Goal: Use online tool/utility

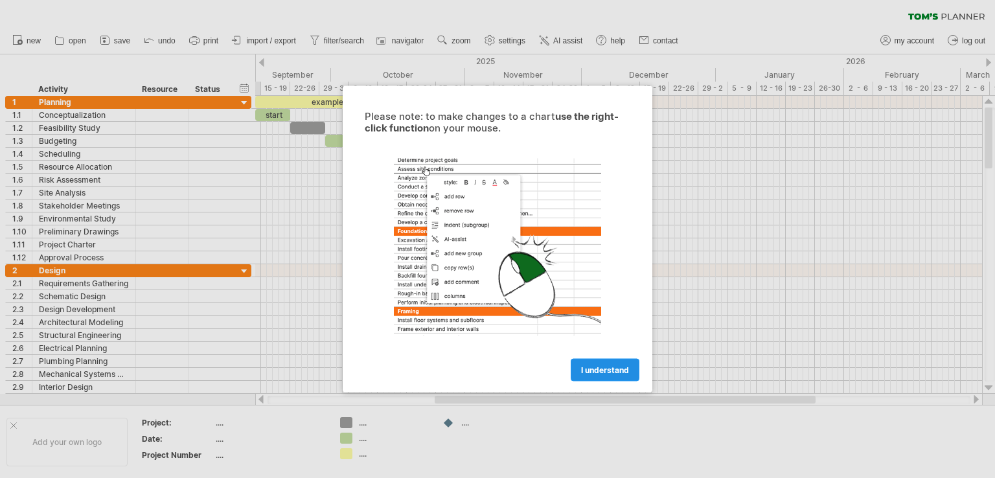
click at [596, 365] on span "I understand" at bounding box center [605, 370] width 48 height 10
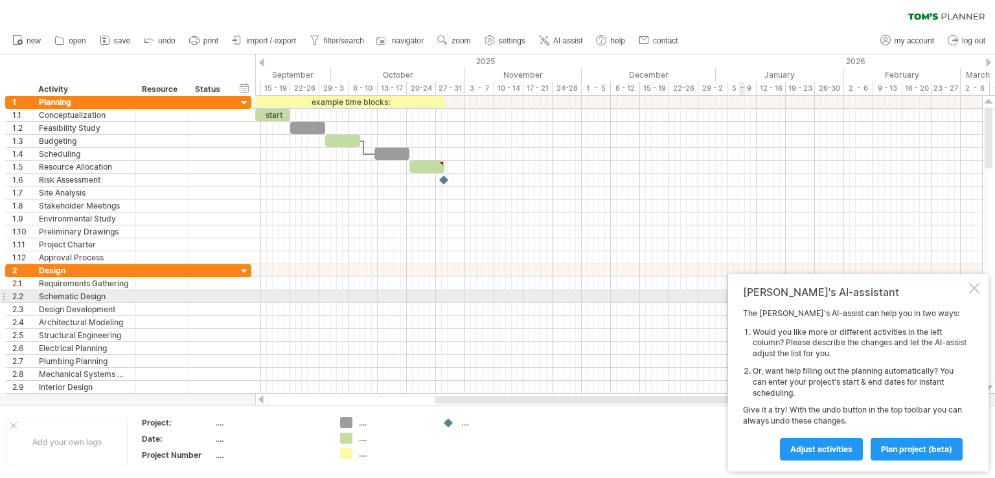
click at [975, 299] on div "[PERSON_NAME]'s AI-assistant The [PERSON_NAME]'s AI-assist can help you in two …" at bounding box center [858, 373] width 260 height 198
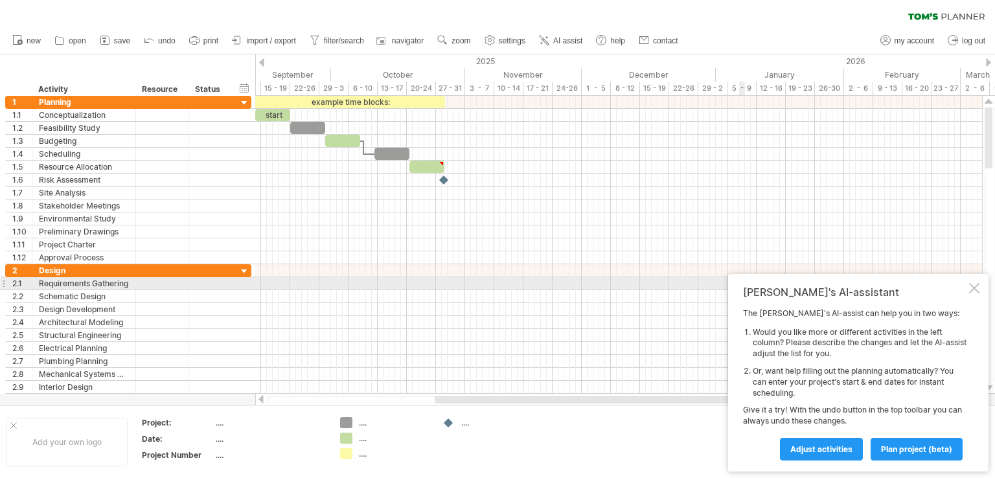
click at [971, 284] on div at bounding box center [974, 288] width 10 height 10
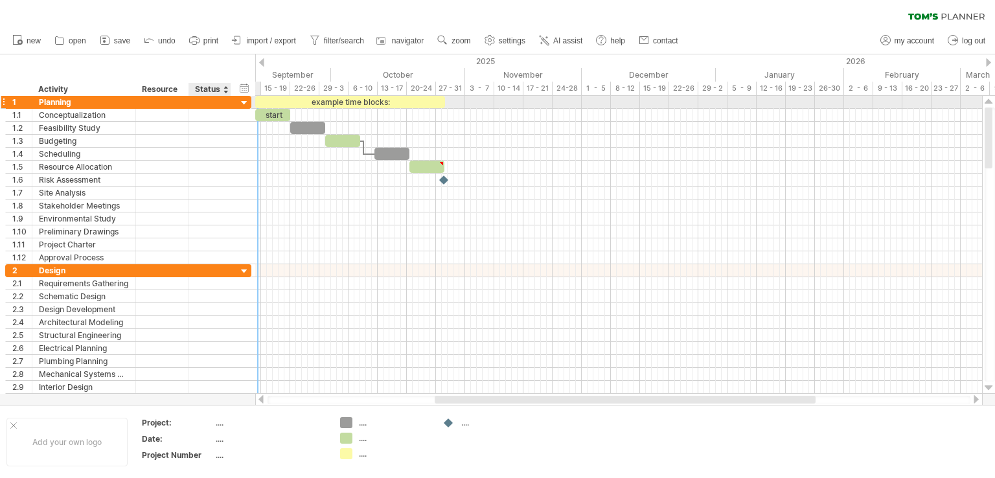
click at [244, 99] on div at bounding box center [244, 103] width 12 height 12
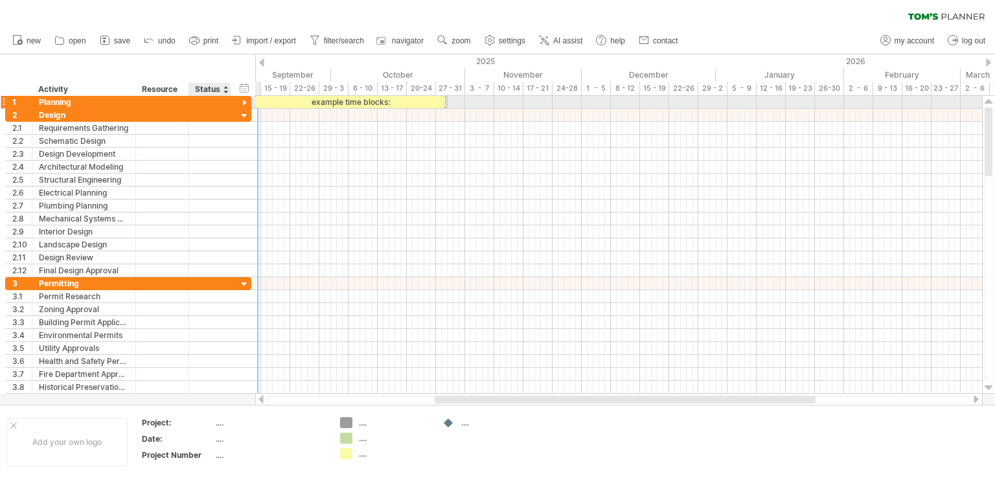
click at [244, 99] on div at bounding box center [244, 103] width 12 height 12
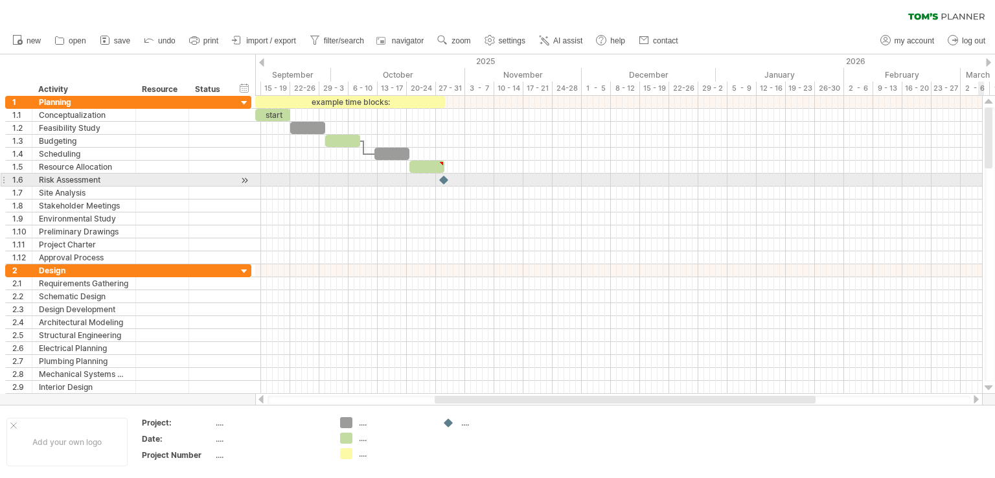
click at [990, 174] on div at bounding box center [990, 245] width 10 height 274
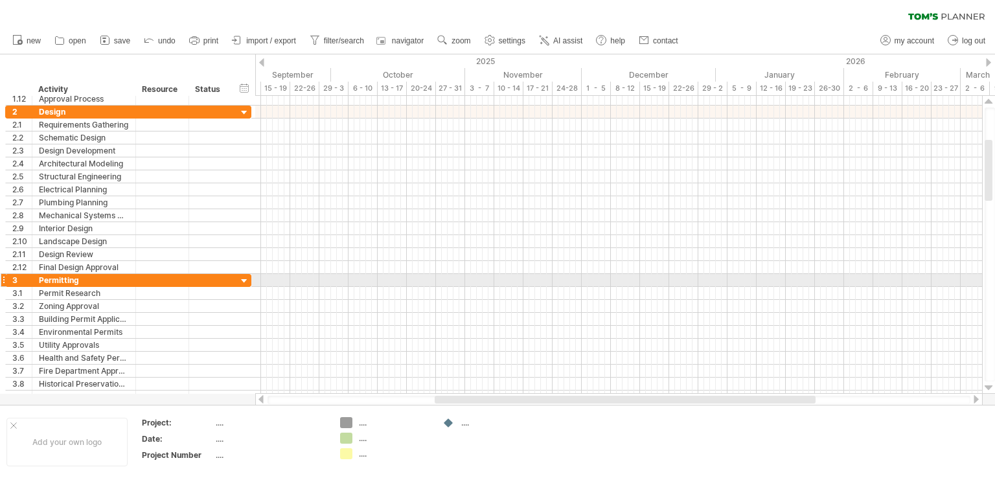
drag, startPoint x: 987, startPoint y: 159, endPoint x: 994, endPoint y: 69, distance: 91.0
click at [994, 69] on div "Trying to reach [DOMAIN_NAME] Connected again... 0% clear filter new 1" at bounding box center [497, 239] width 995 height 478
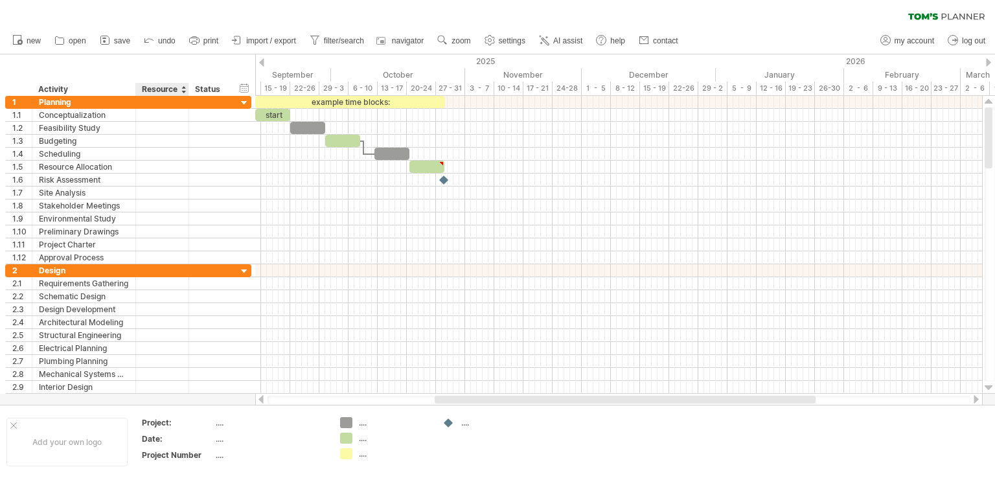
click at [179, 91] on div "Resource" at bounding box center [162, 89] width 40 height 13
click at [184, 91] on div at bounding box center [183, 89] width 5 height 13
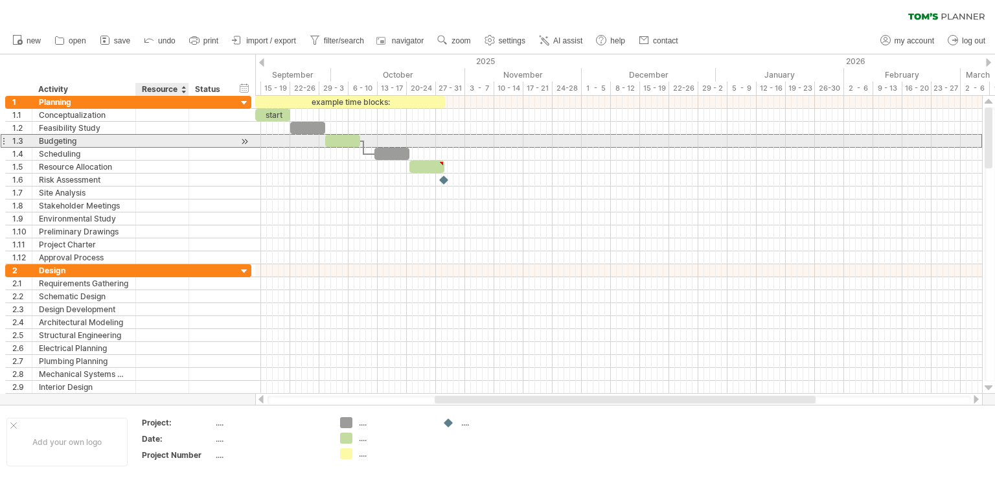
click at [153, 139] on div at bounding box center [163, 141] width 40 height 12
click at [339, 138] on div at bounding box center [342, 141] width 35 height 12
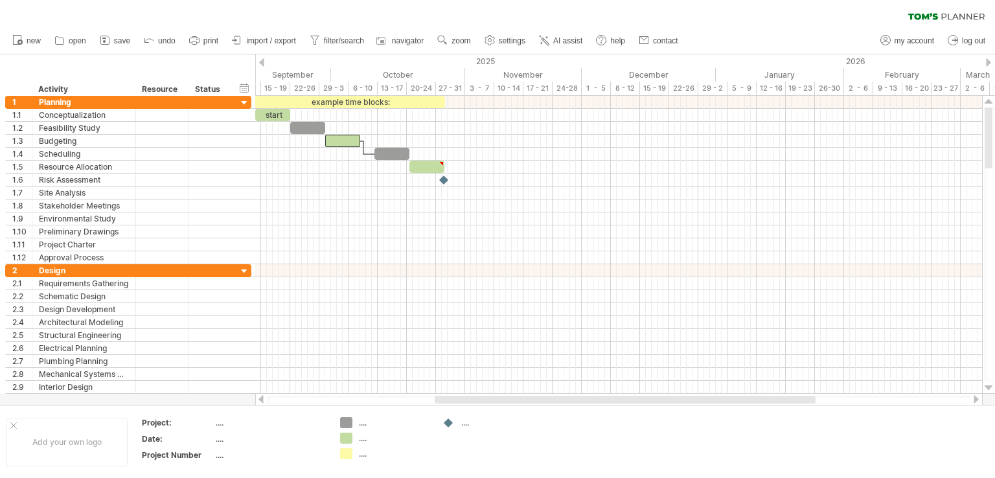
click at [262, 398] on div at bounding box center [261, 399] width 10 height 8
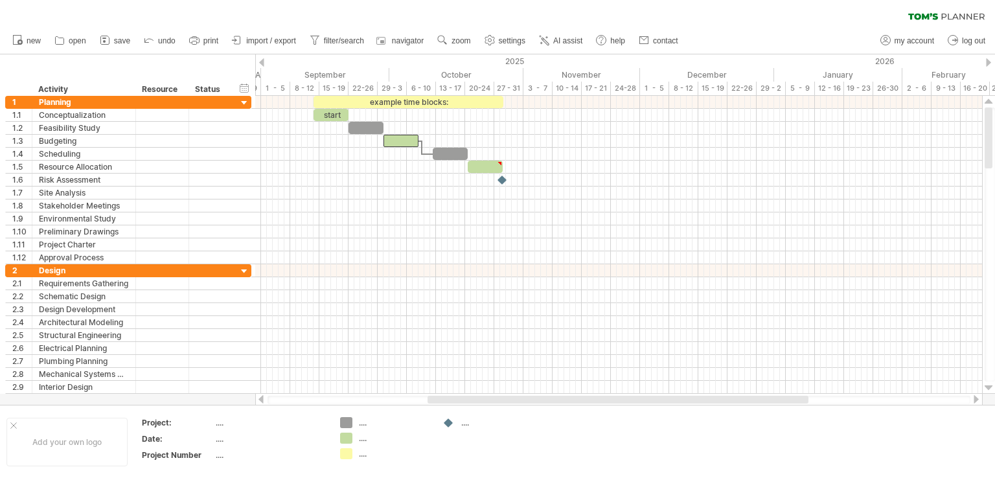
click at [262, 398] on div at bounding box center [261, 399] width 10 height 8
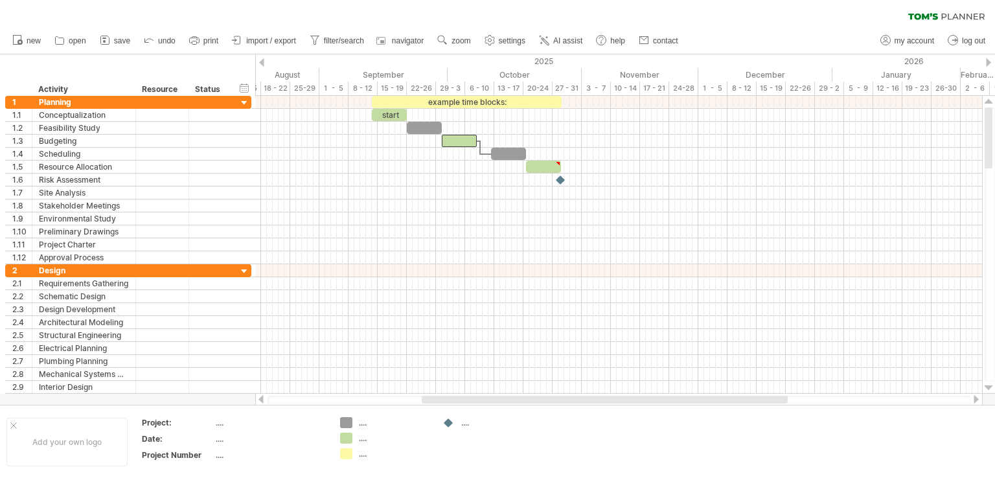
click at [262, 398] on div at bounding box center [261, 399] width 10 height 8
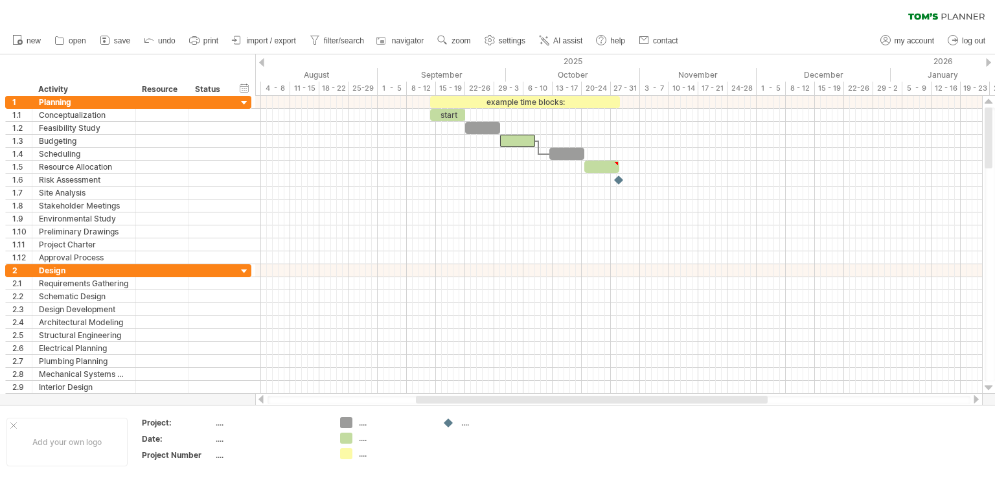
click at [262, 398] on div at bounding box center [261, 399] width 10 height 8
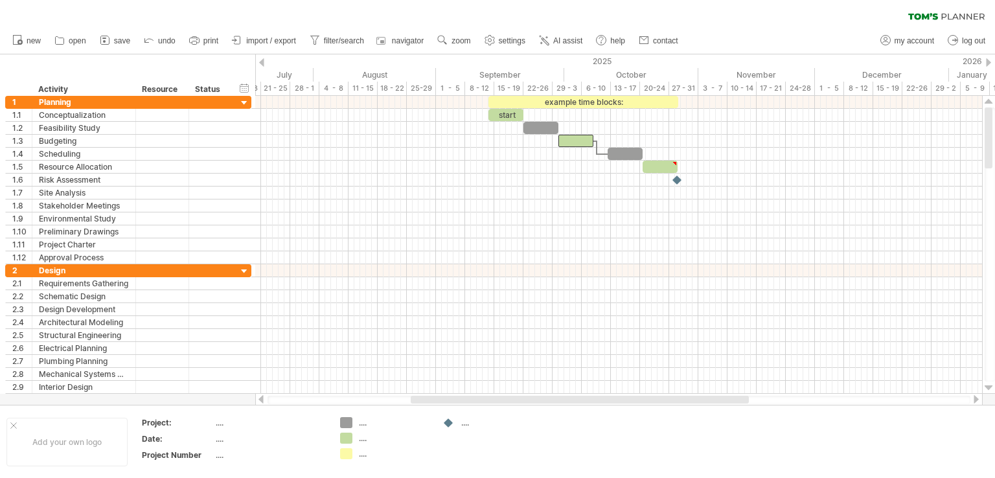
click at [262, 398] on div at bounding box center [261, 399] width 10 height 8
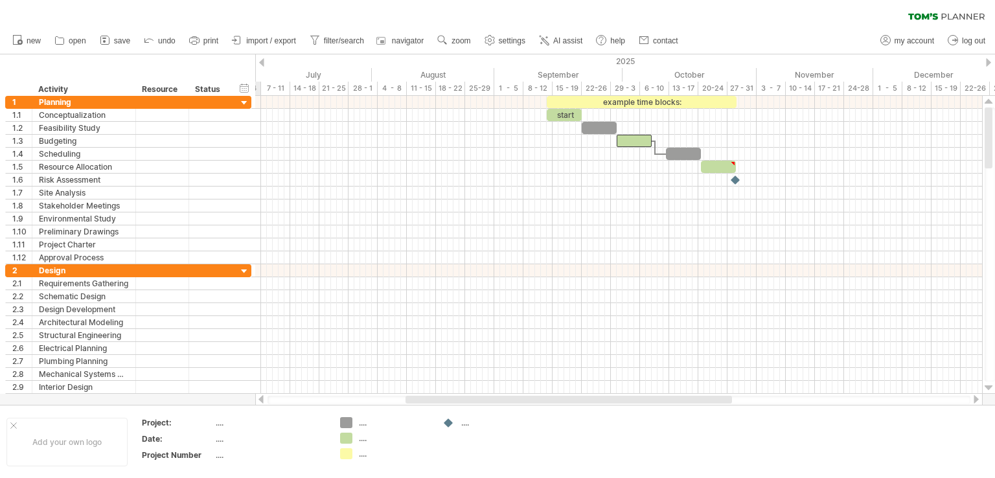
click at [262, 398] on div at bounding box center [261, 399] width 10 height 8
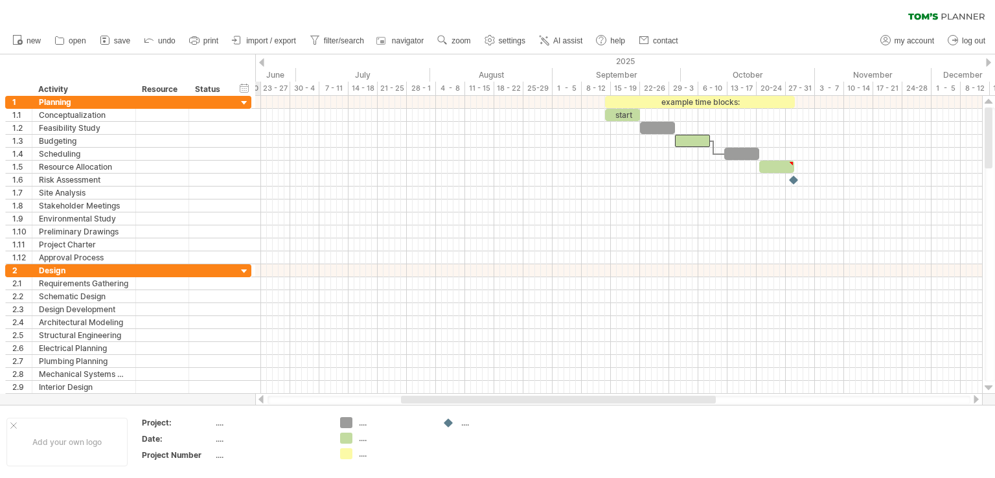
click at [262, 398] on div at bounding box center [261, 399] width 10 height 8
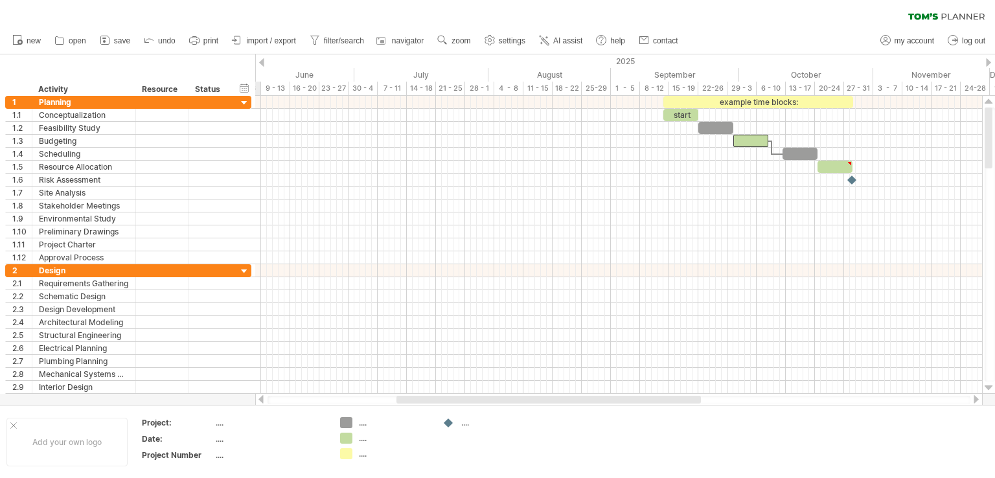
click at [262, 398] on div at bounding box center [261, 399] width 10 height 8
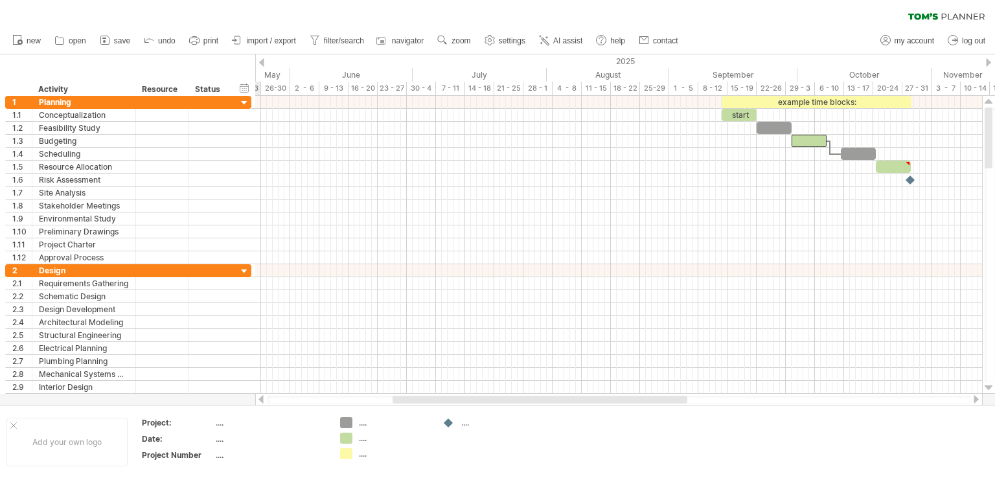
click at [262, 398] on div at bounding box center [261, 399] width 10 height 8
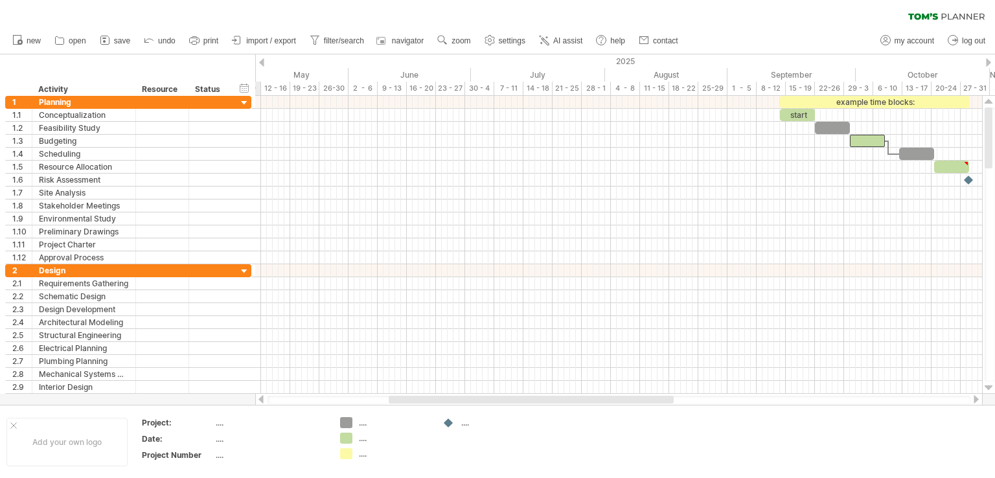
click at [262, 398] on div at bounding box center [261, 399] width 10 height 8
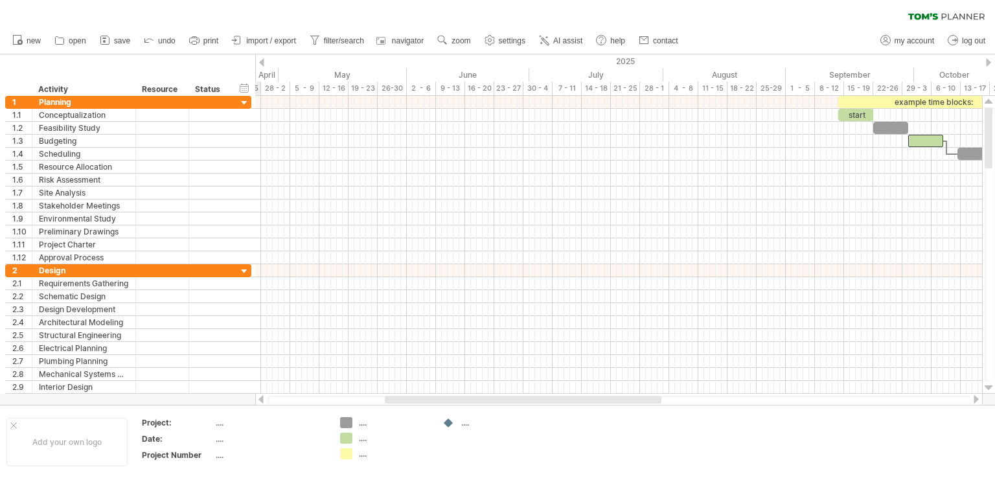
click at [262, 398] on div at bounding box center [261, 399] width 10 height 8
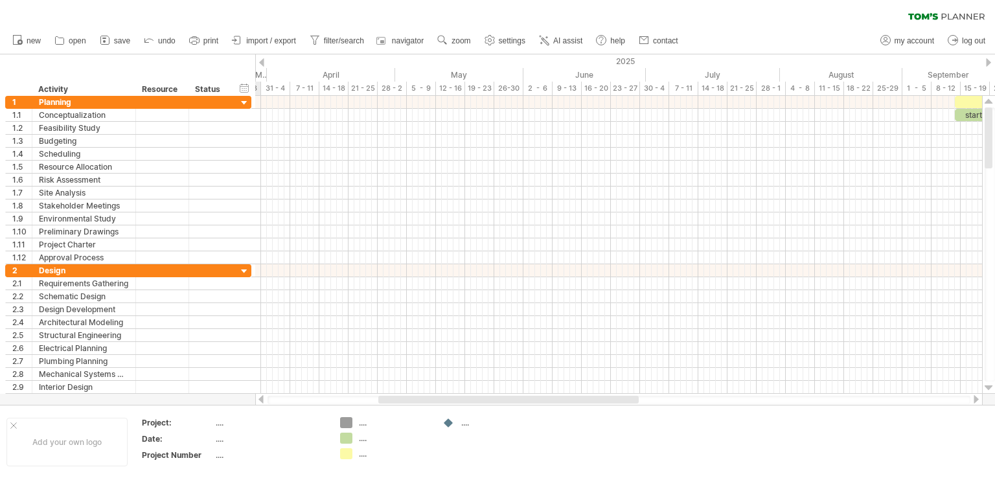
click at [262, 398] on div at bounding box center [261, 399] width 10 height 8
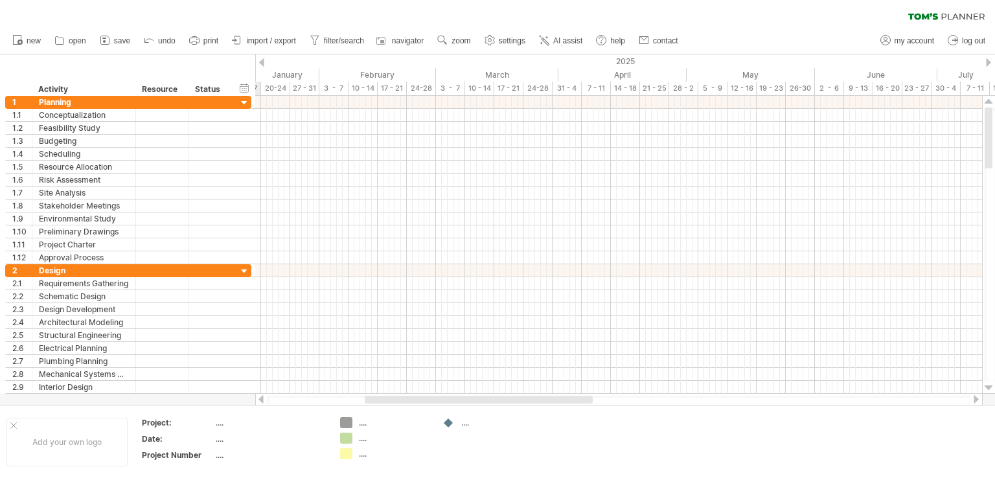
click at [262, 398] on div at bounding box center [261, 399] width 10 height 8
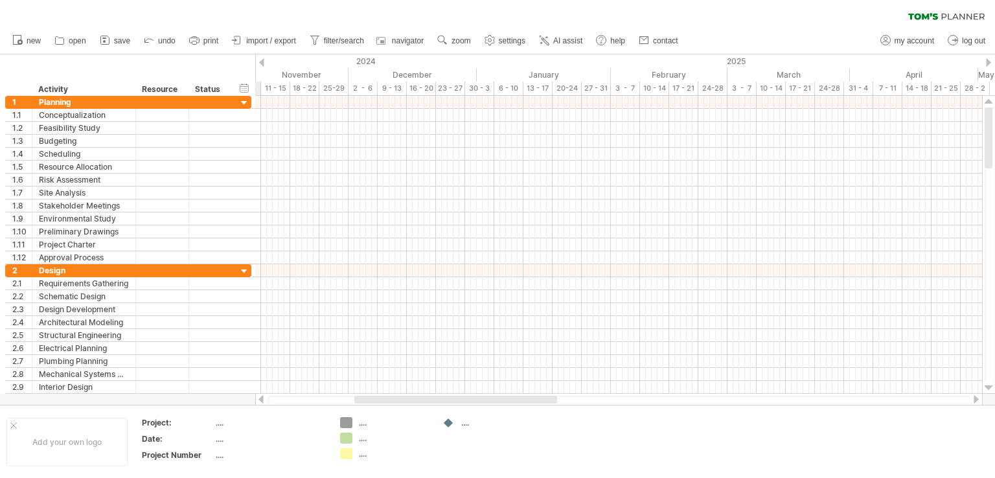
click at [262, 398] on div at bounding box center [261, 399] width 10 height 8
drag, startPoint x: 262, startPoint y: 398, endPoint x: 351, endPoint y: 404, distance: 89.6
click at [351, 404] on div at bounding box center [618, 399] width 727 height 13
click at [333, 404] on div at bounding box center [618, 399] width 727 height 13
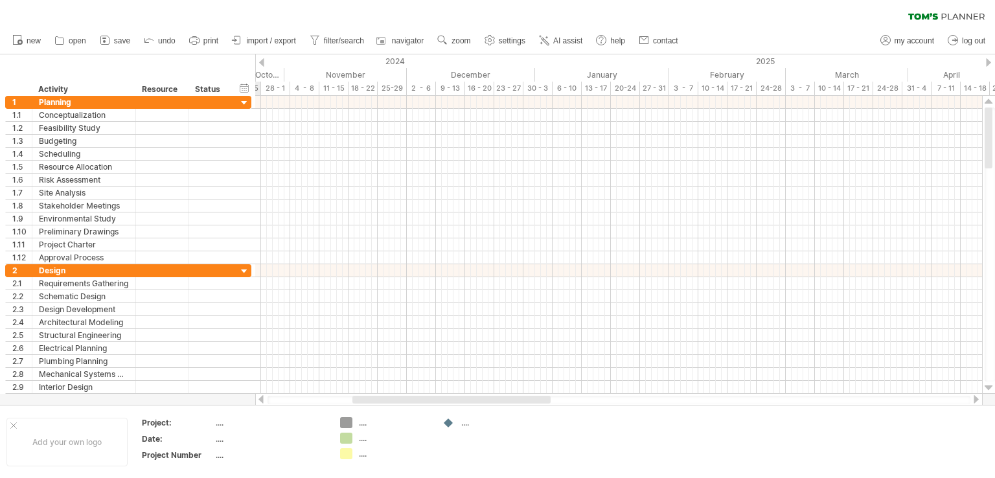
click at [333, 404] on div at bounding box center [618, 399] width 727 height 13
click at [979, 400] on div at bounding box center [976, 399] width 10 height 8
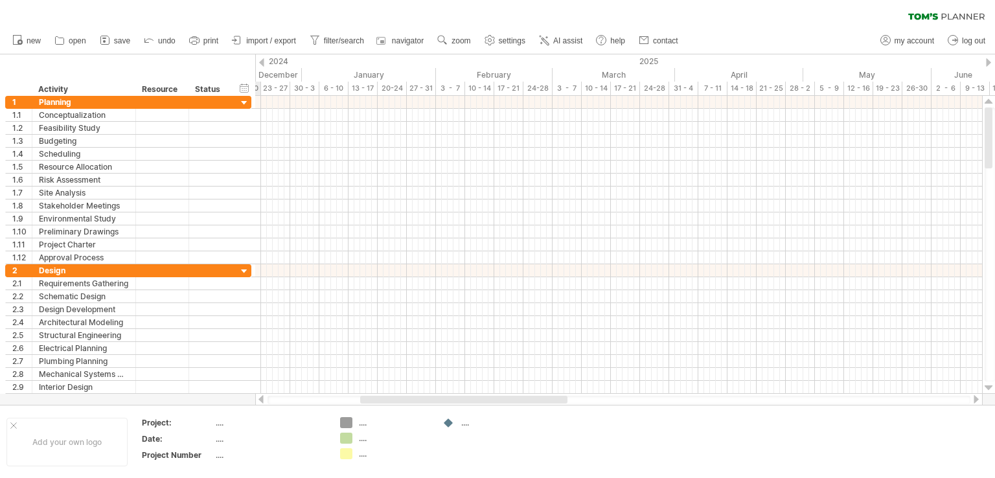
click at [979, 400] on div at bounding box center [976, 399] width 10 height 8
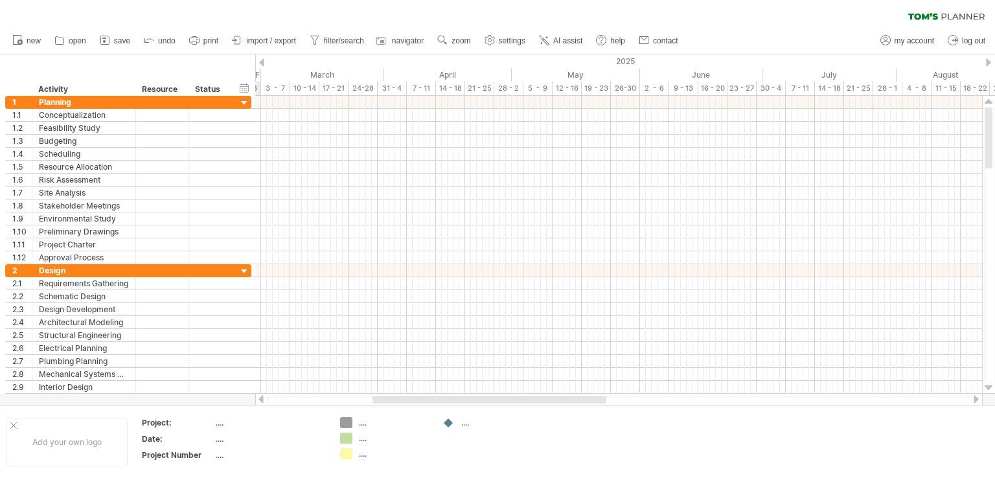
click at [979, 400] on div at bounding box center [976, 399] width 10 height 8
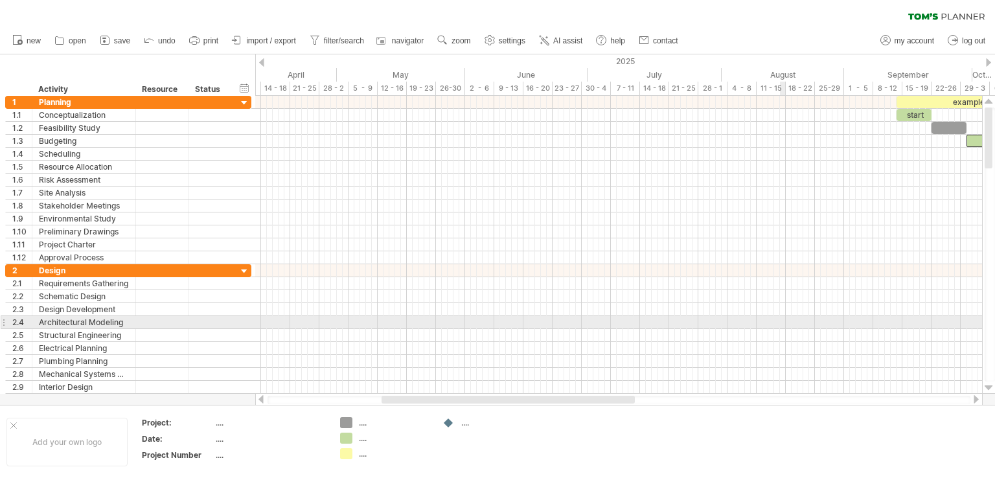
drag, startPoint x: 979, startPoint y: 400, endPoint x: 769, endPoint y: 327, distance: 222.9
click at [769, 327] on div "Trying to reach [DOMAIN_NAME] Connected again... 0% clear filter new 1" at bounding box center [497, 239] width 995 height 478
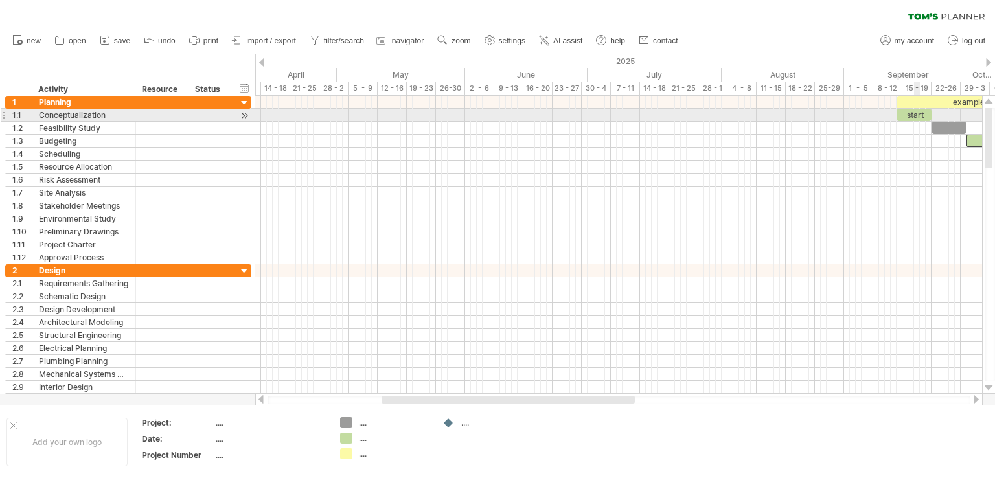
click at [917, 113] on div "start" at bounding box center [914, 115] width 35 height 12
click at [917, 113] on div "*****" at bounding box center [914, 115] width 35 height 12
click at [919, 115] on div "*****" at bounding box center [914, 115] width 35 height 12
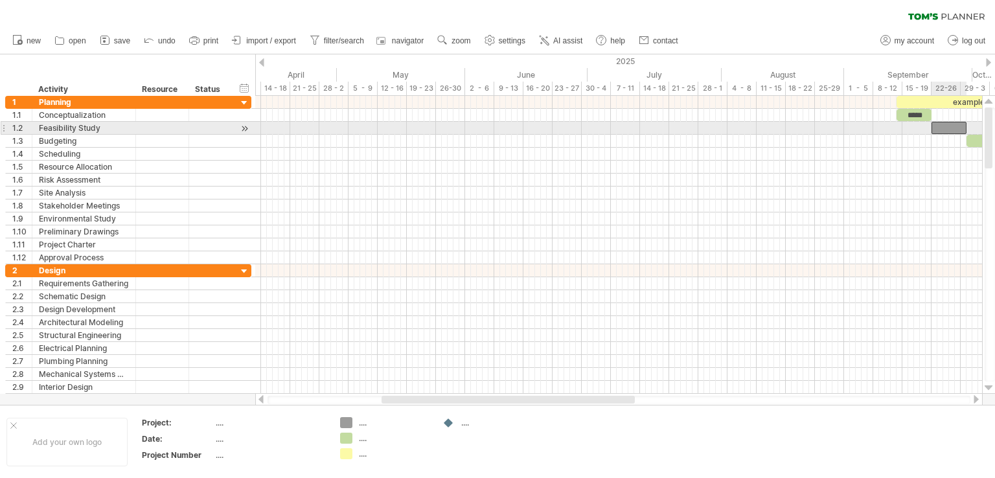
click at [954, 131] on div at bounding box center [949, 128] width 35 height 12
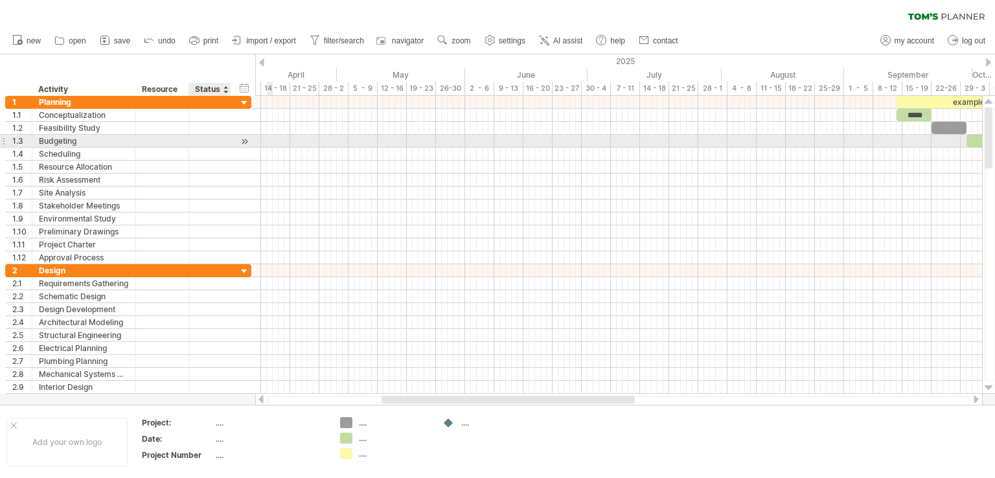
click at [246, 140] on div at bounding box center [244, 142] width 12 height 14
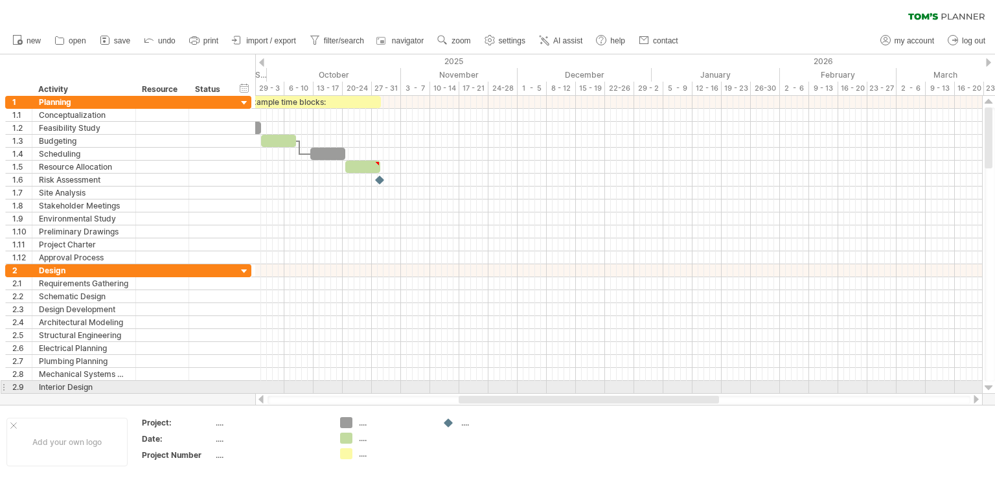
click at [985, 390] on div at bounding box center [989, 388] width 8 height 10
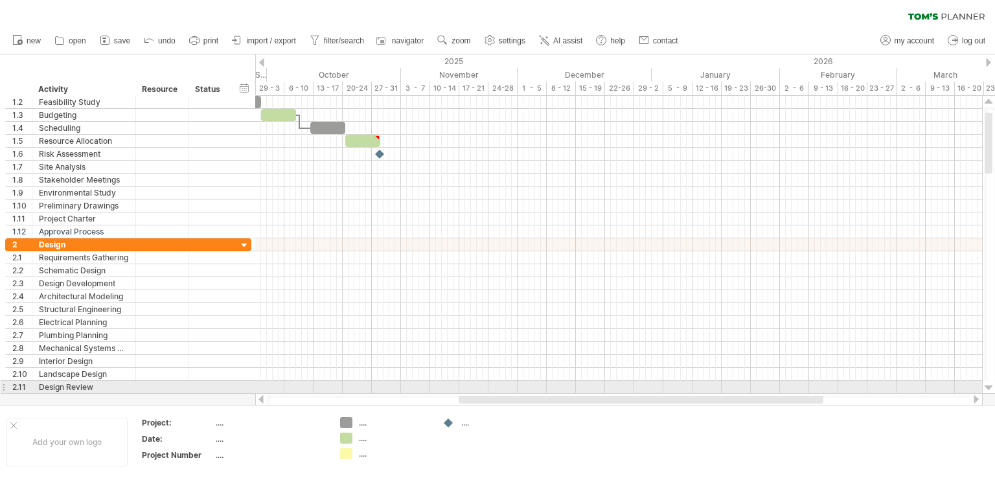
click at [985, 390] on div at bounding box center [989, 388] width 8 height 10
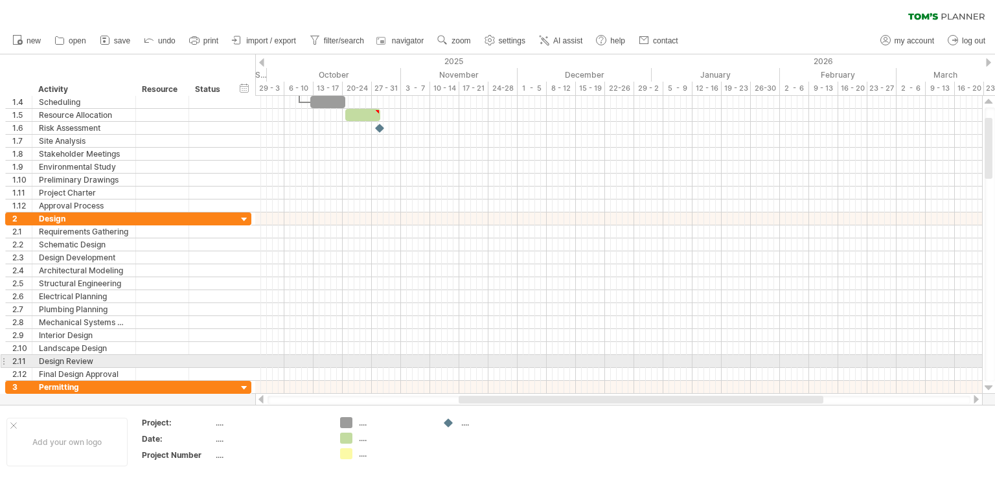
click at [985, 390] on div at bounding box center [989, 388] width 8 height 10
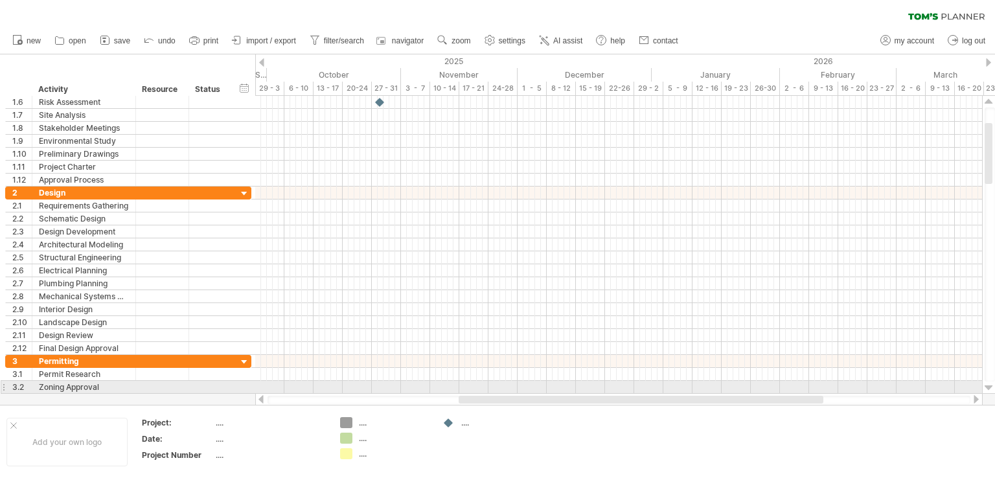
click at [985, 390] on div at bounding box center [989, 388] width 8 height 10
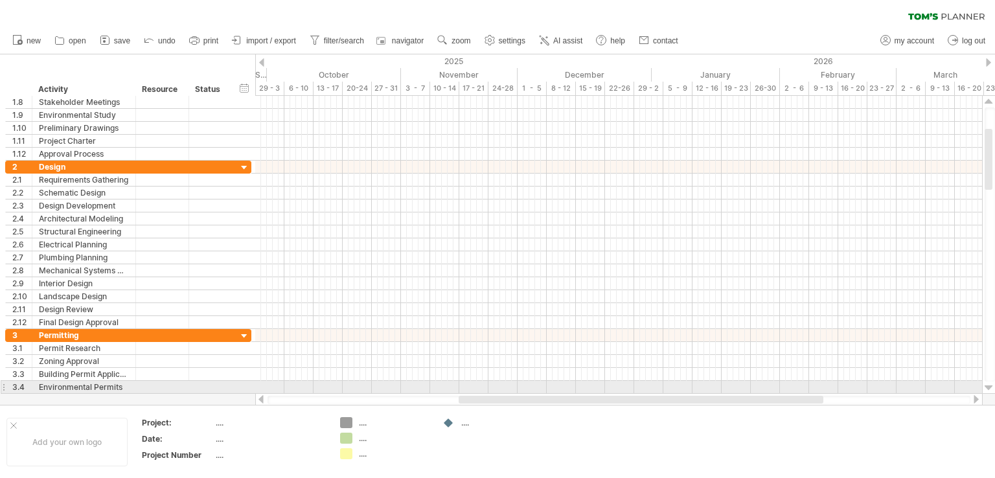
click at [985, 390] on div at bounding box center [989, 388] width 8 height 10
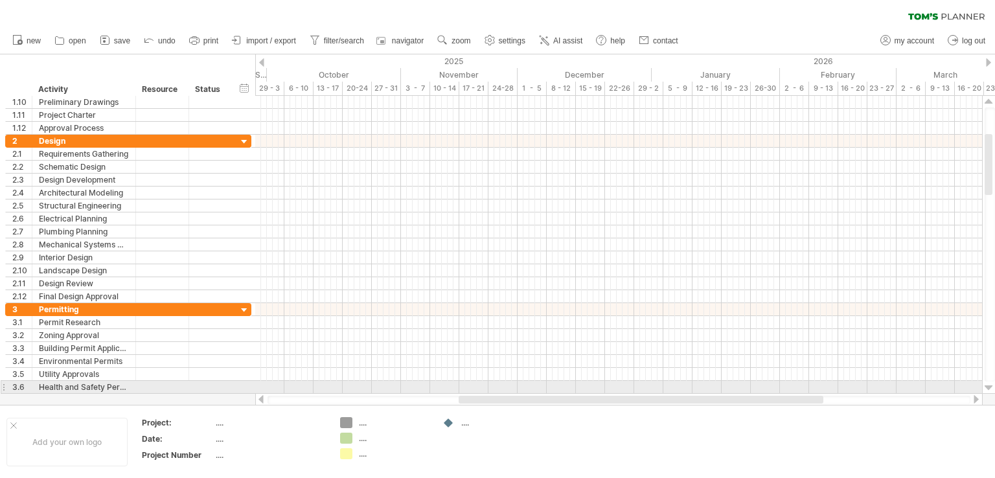
click at [985, 390] on div at bounding box center [989, 388] width 8 height 10
